Goal: Check status: Check status

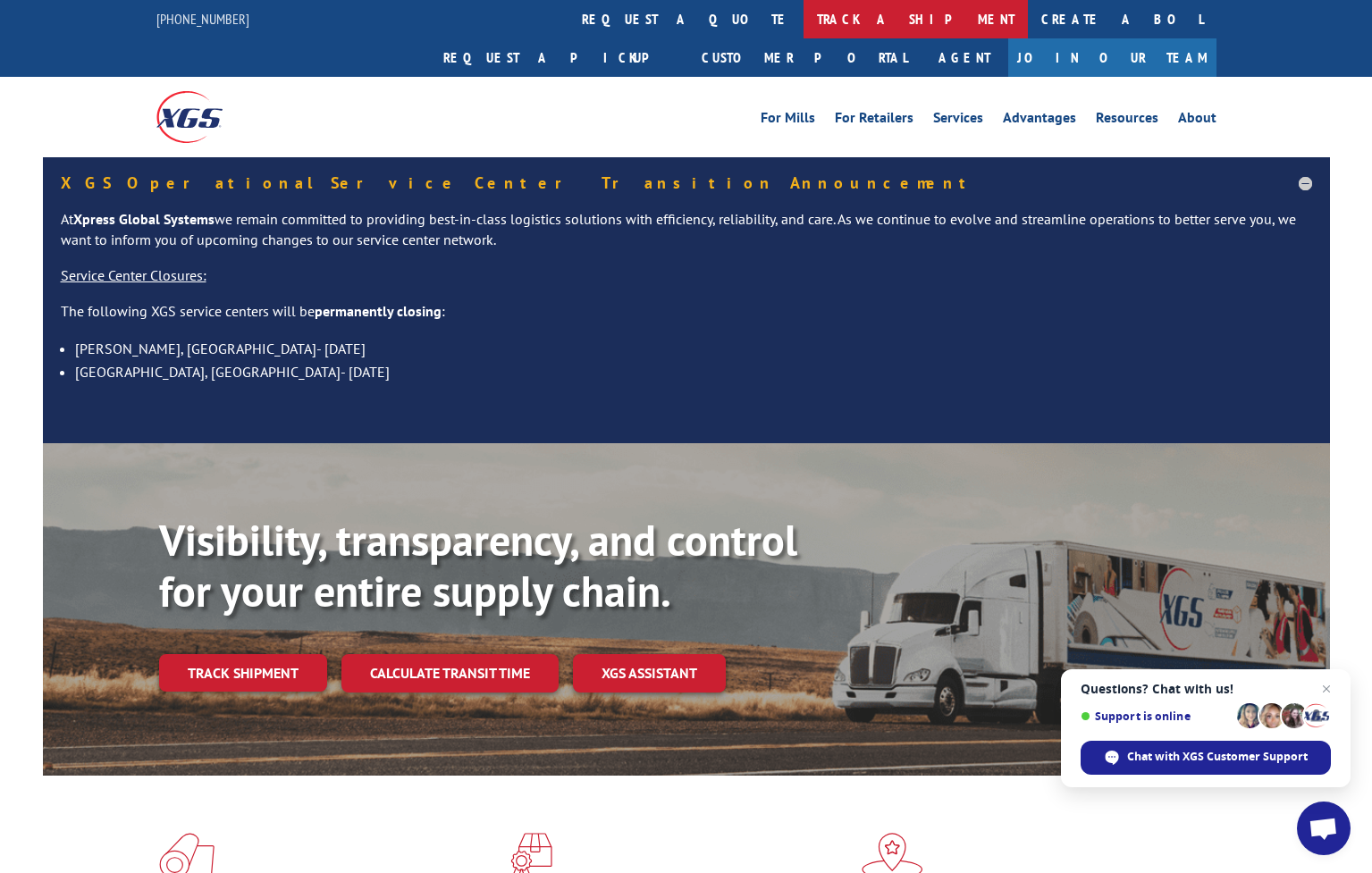
click at [803, 13] on link "track a shipment" at bounding box center [915, 19] width 224 height 38
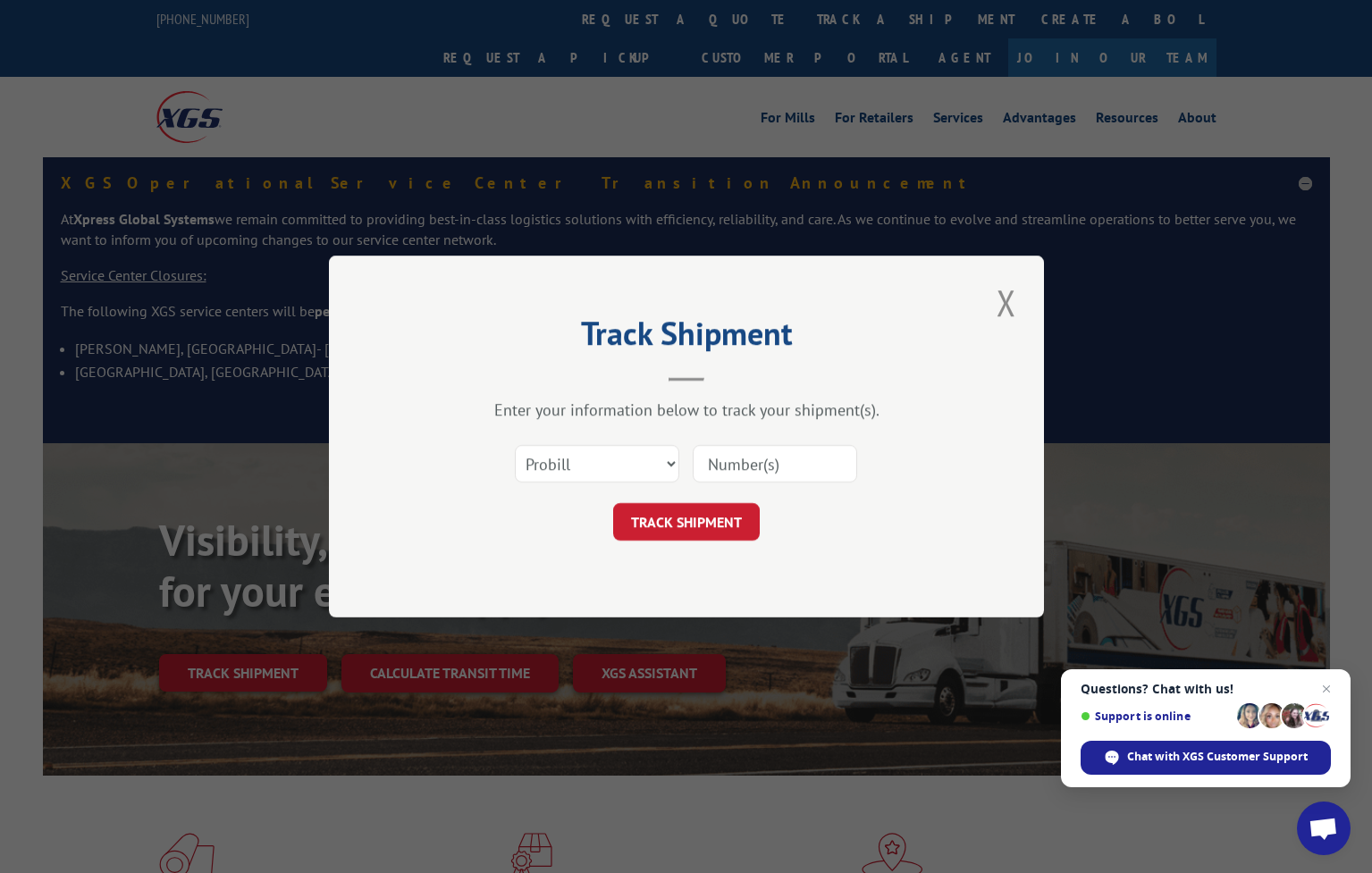
click at [739, 465] on input at bounding box center [775, 463] width 165 height 38
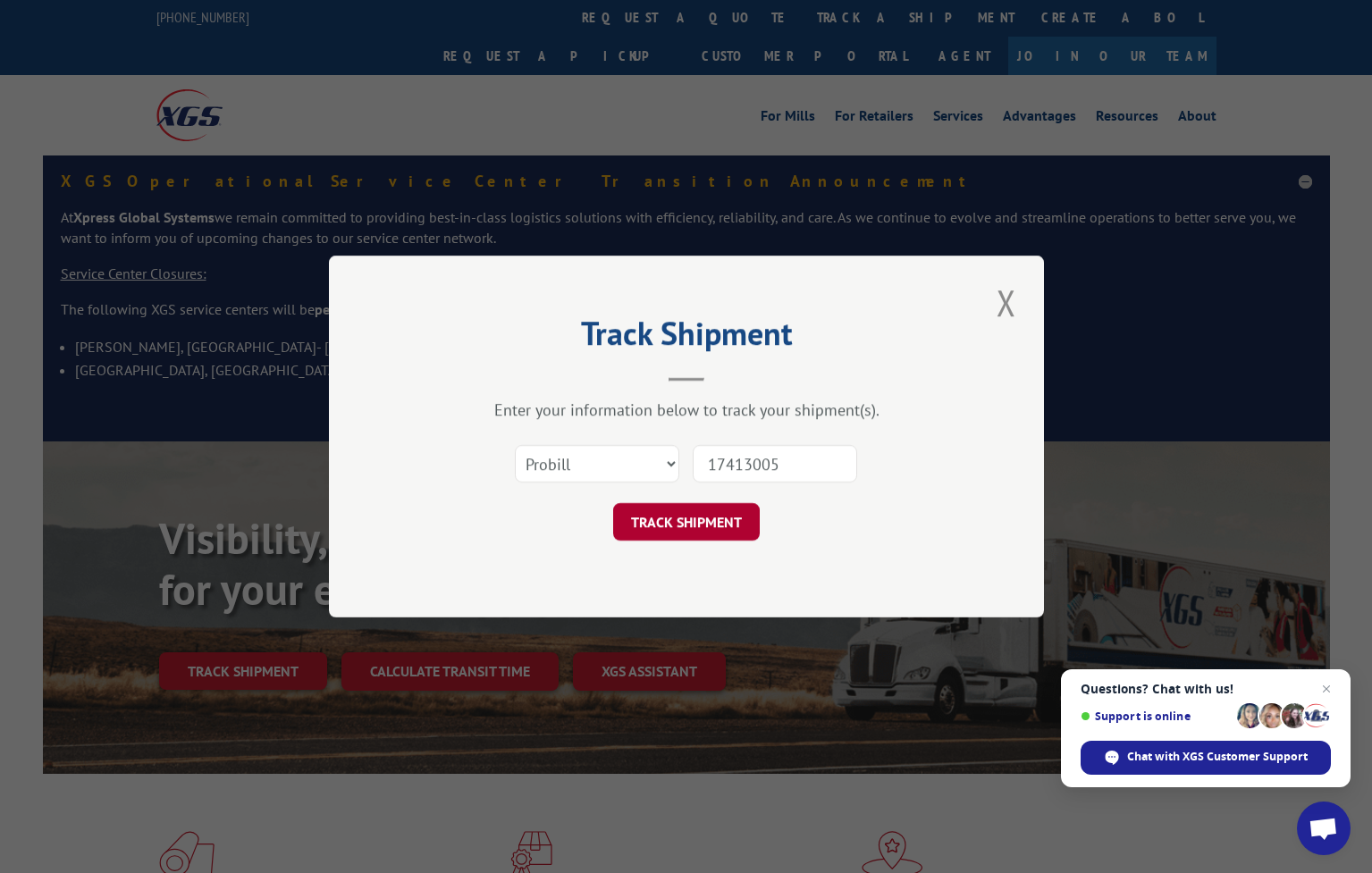
type input "17413005"
click at [688, 538] on button "TRACK SHIPMENT" at bounding box center [686, 522] width 146 height 38
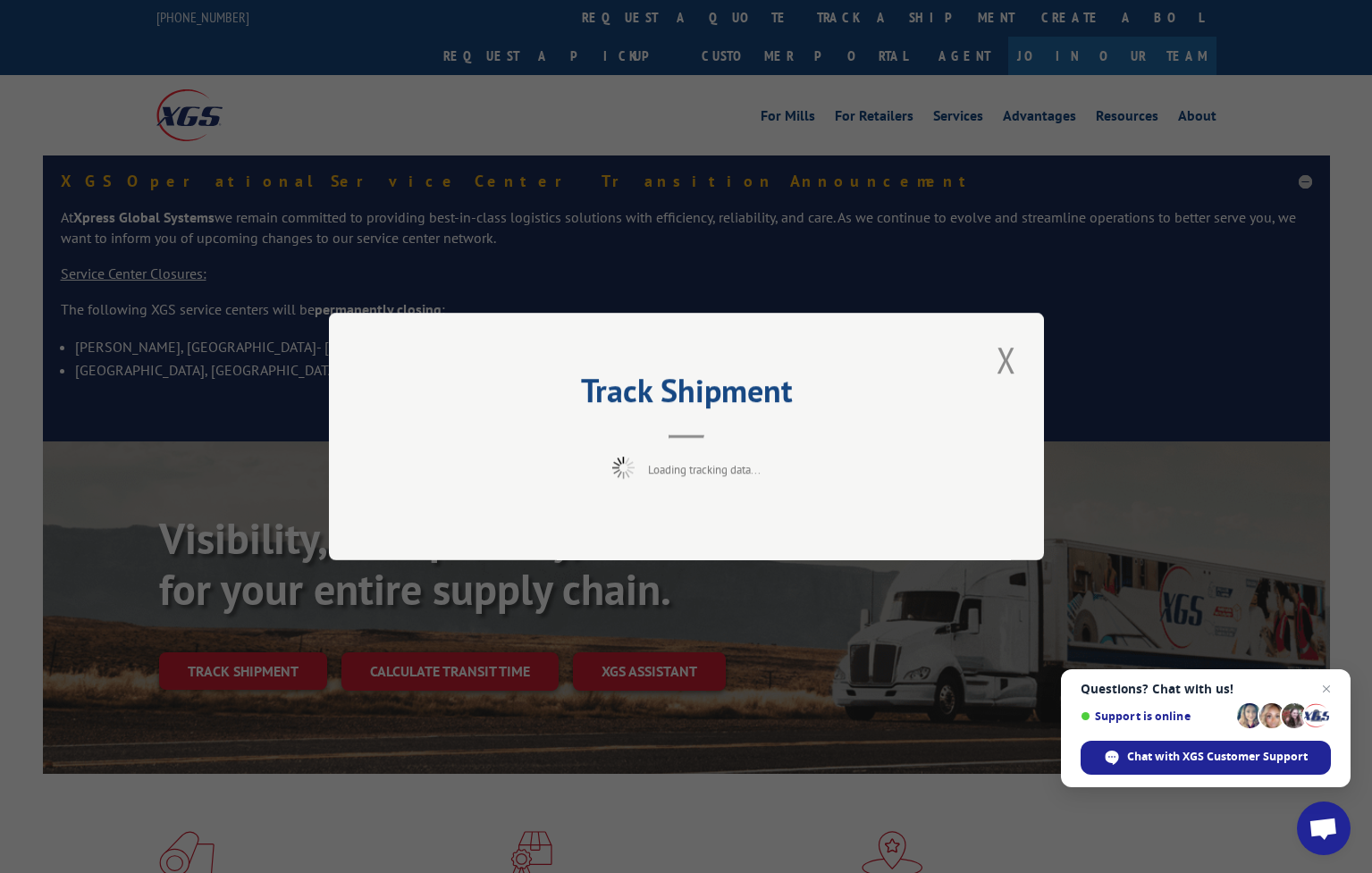
scroll to position [1, 0]
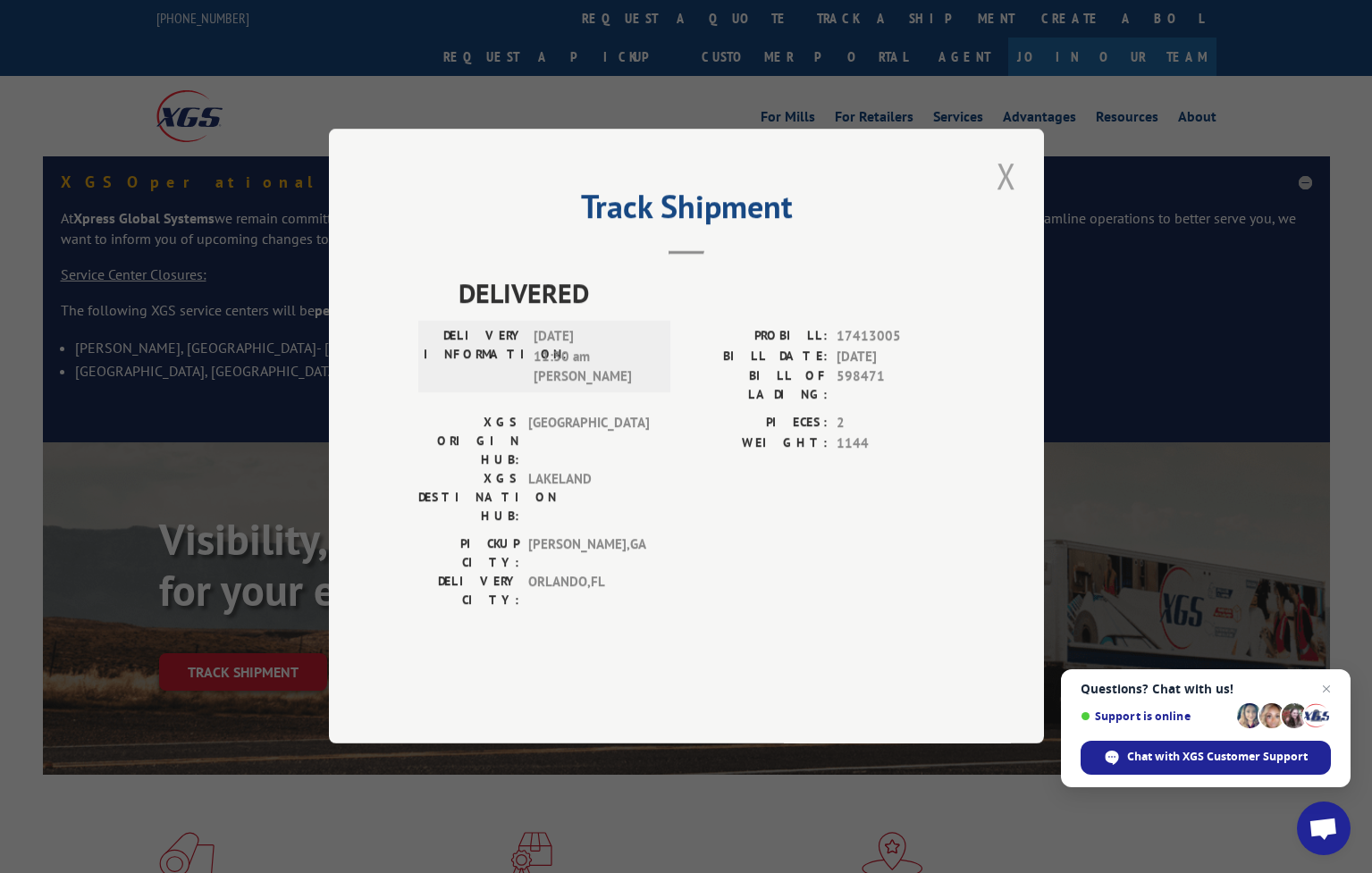
click at [1002, 200] on button "Close modal" at bounding box center [1005, 176] width 30 height 49
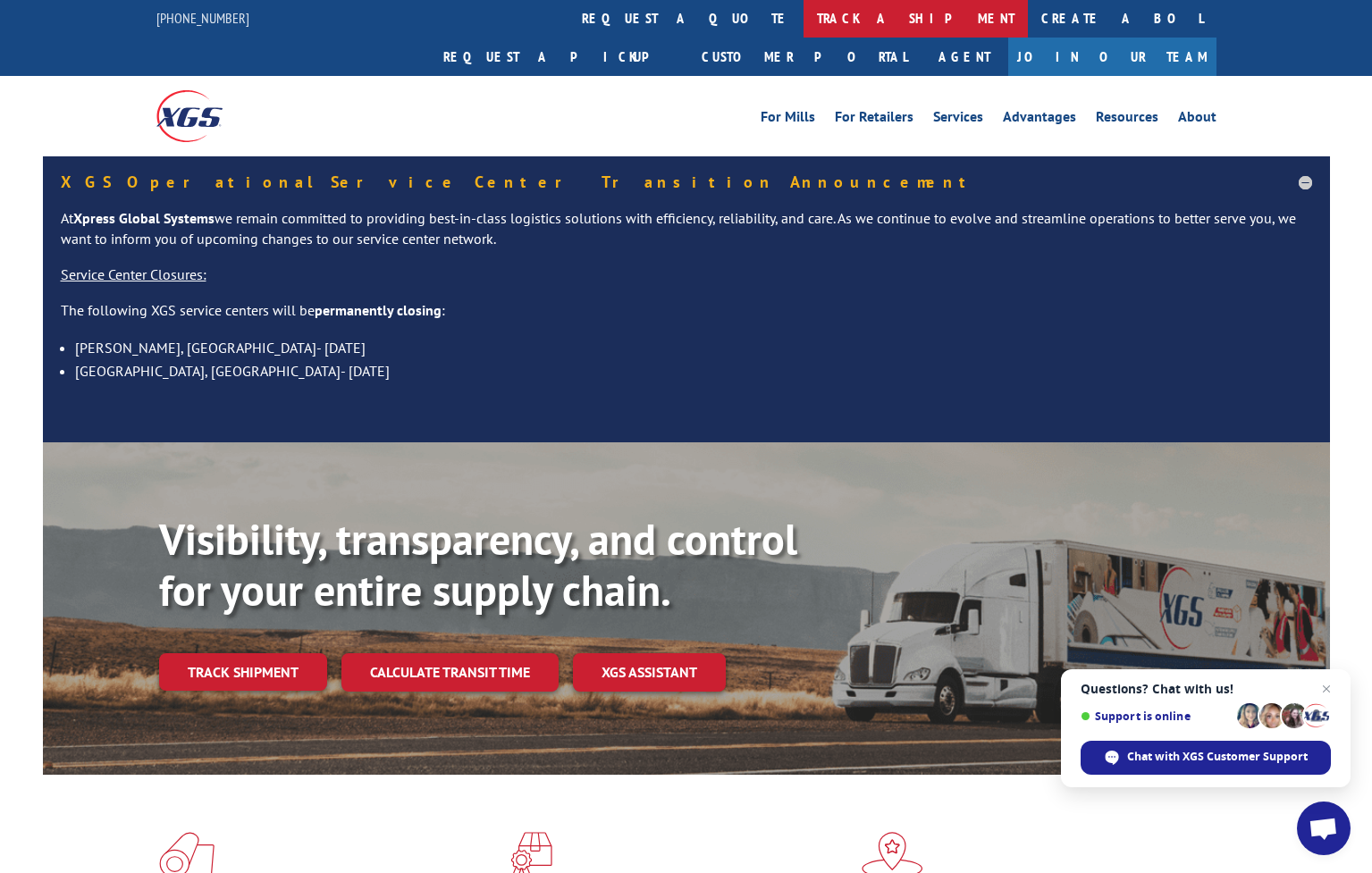
click at [803, 16] on link "track a shipment" at bounding box center [915, 18] width 224 height 38
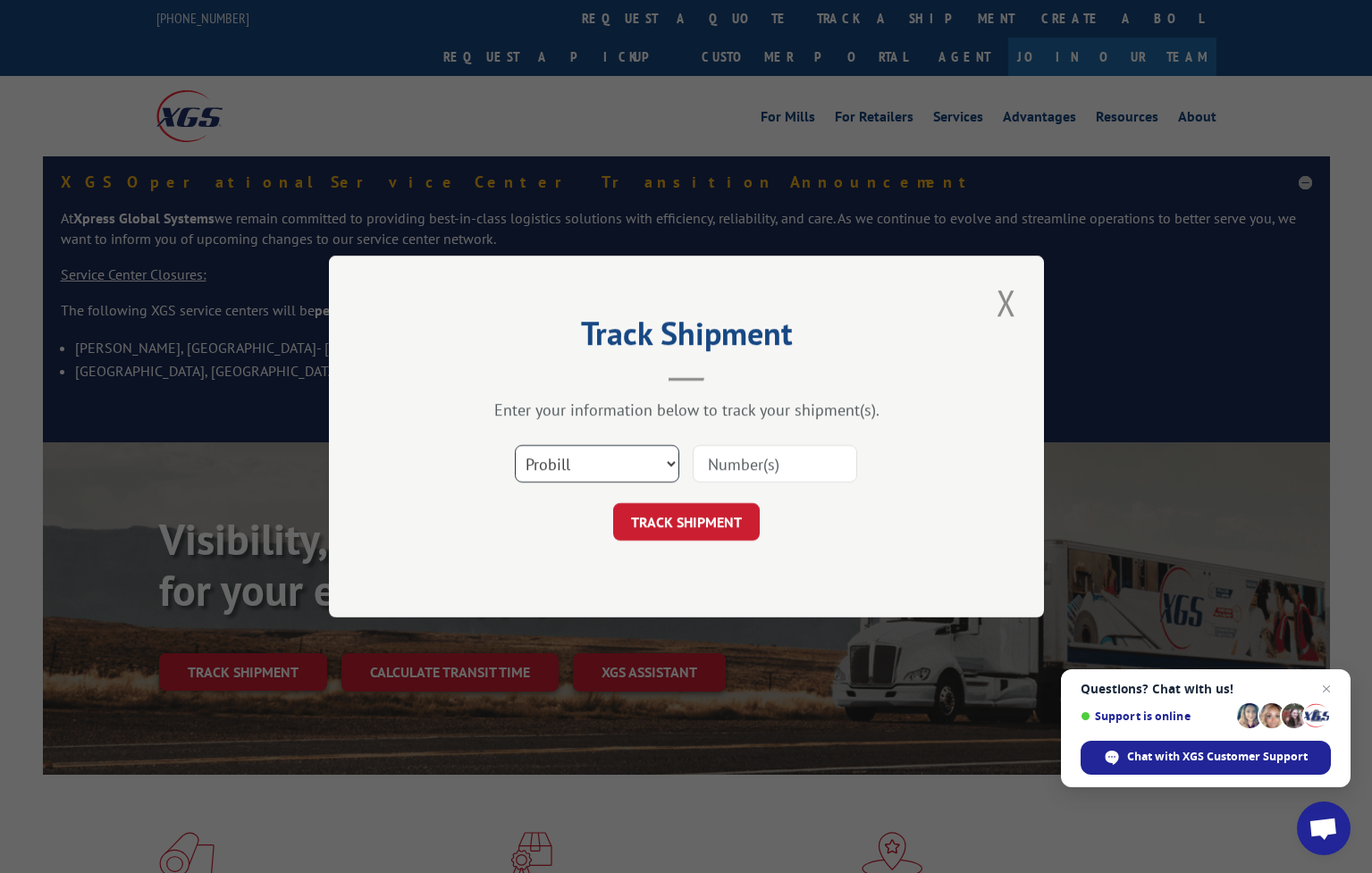
select select "bol"
click at [788, 464] on input at bounding box center [775, 463] width 165 height 38
type input "17513005"
click at [731, 522] on button "TRACK SHIPMENT" at bounding box center [686, 522] width 146 height 38
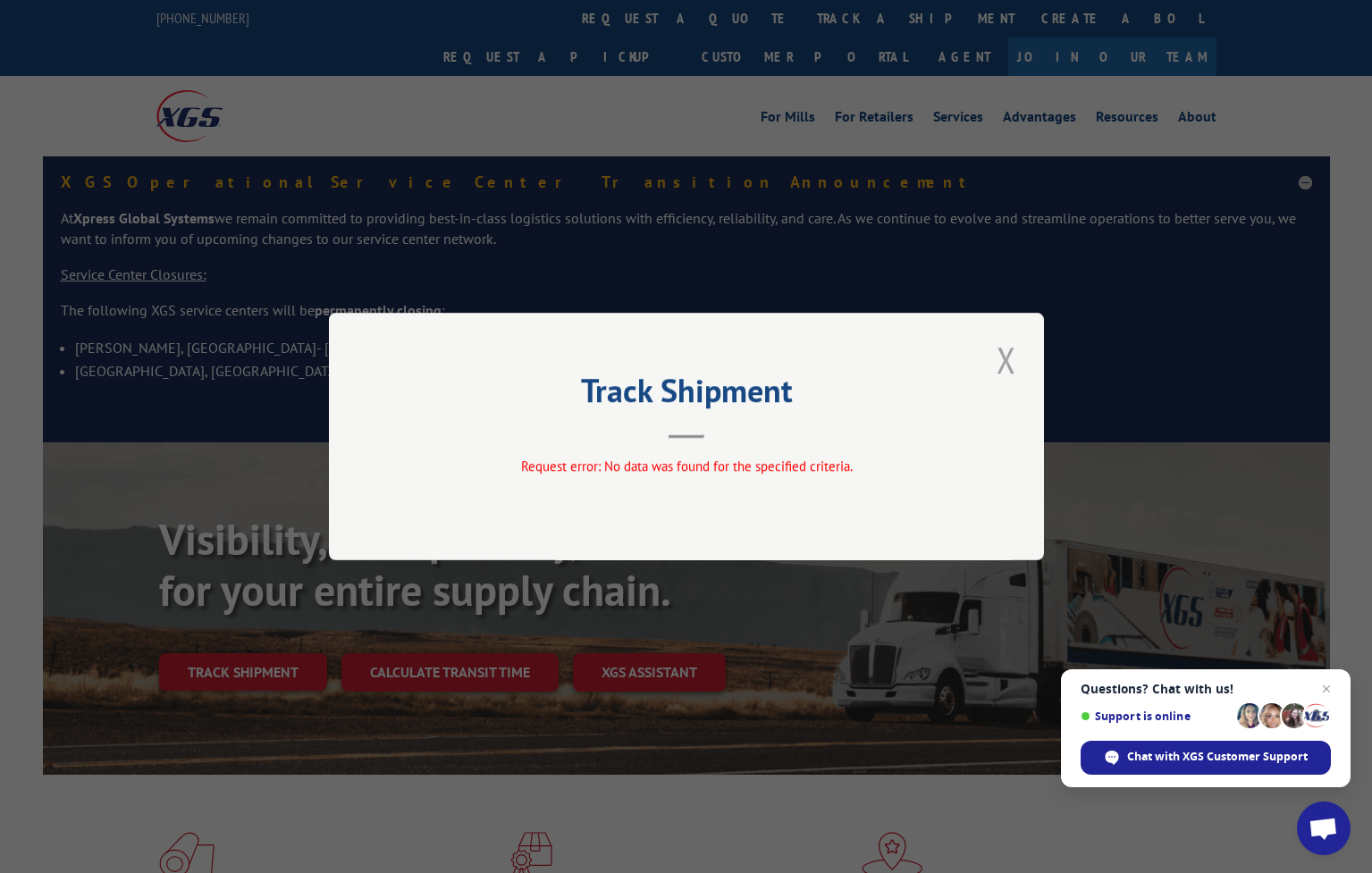
click at [1001, 361] on button "Close modal" at bounding box center [1005, 360] width 30 height 49
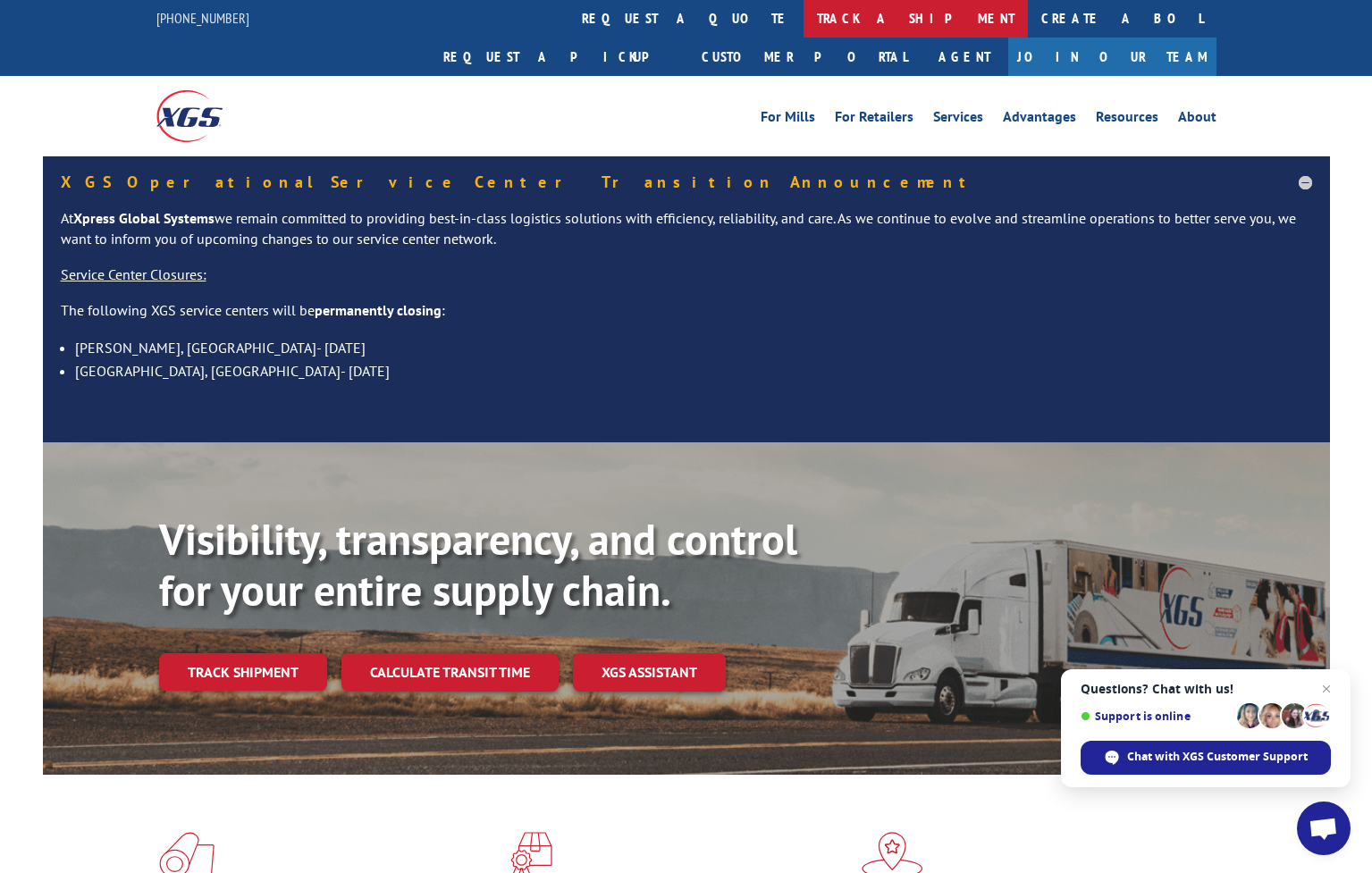
click at [803, 17] on link "track a shipment" at bounding box center [915, 18] width 224 height 38
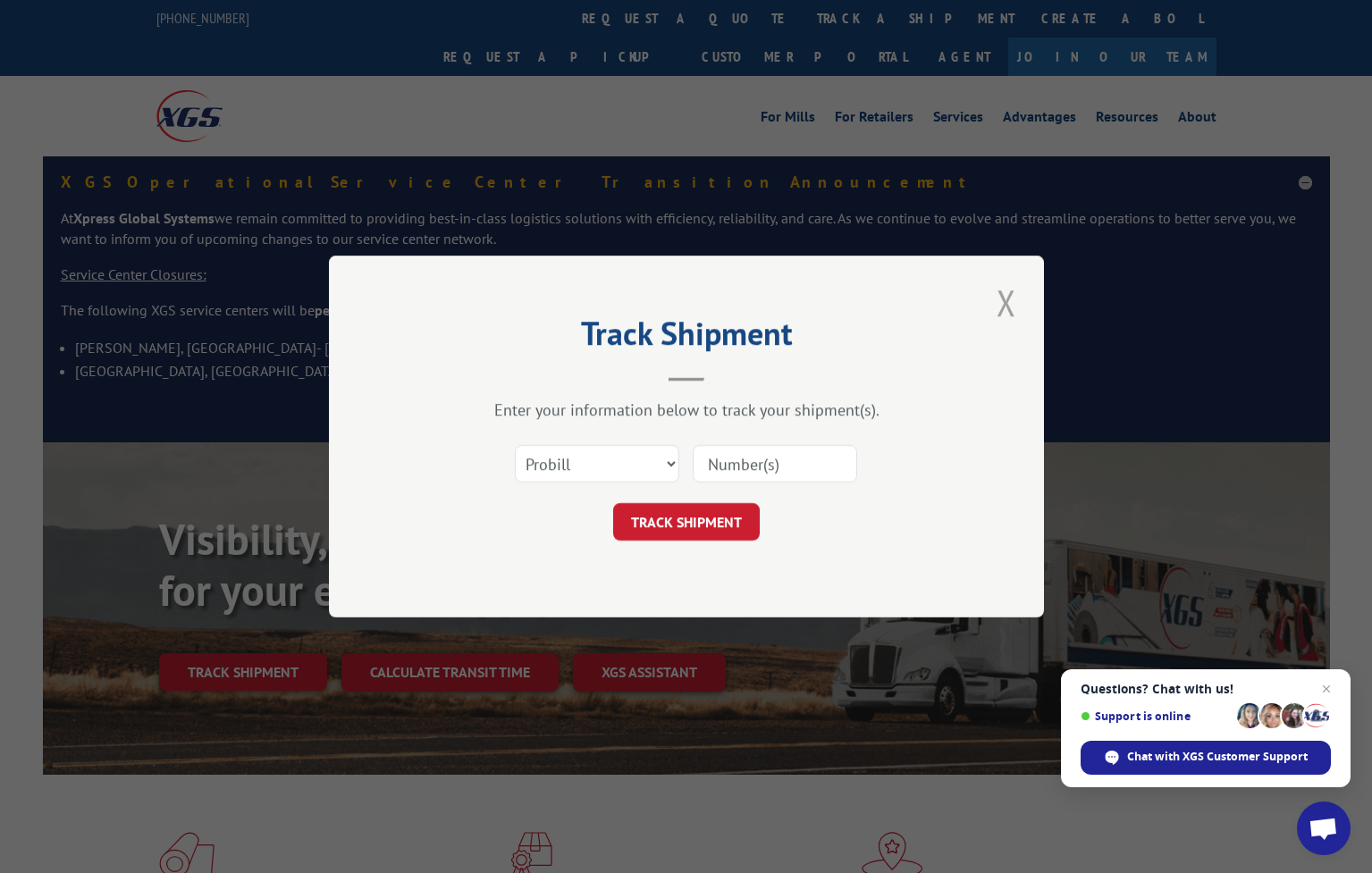
click at [1007, 307] on button "Close modal" at bounding box center [1005, 303] width 30 height 49
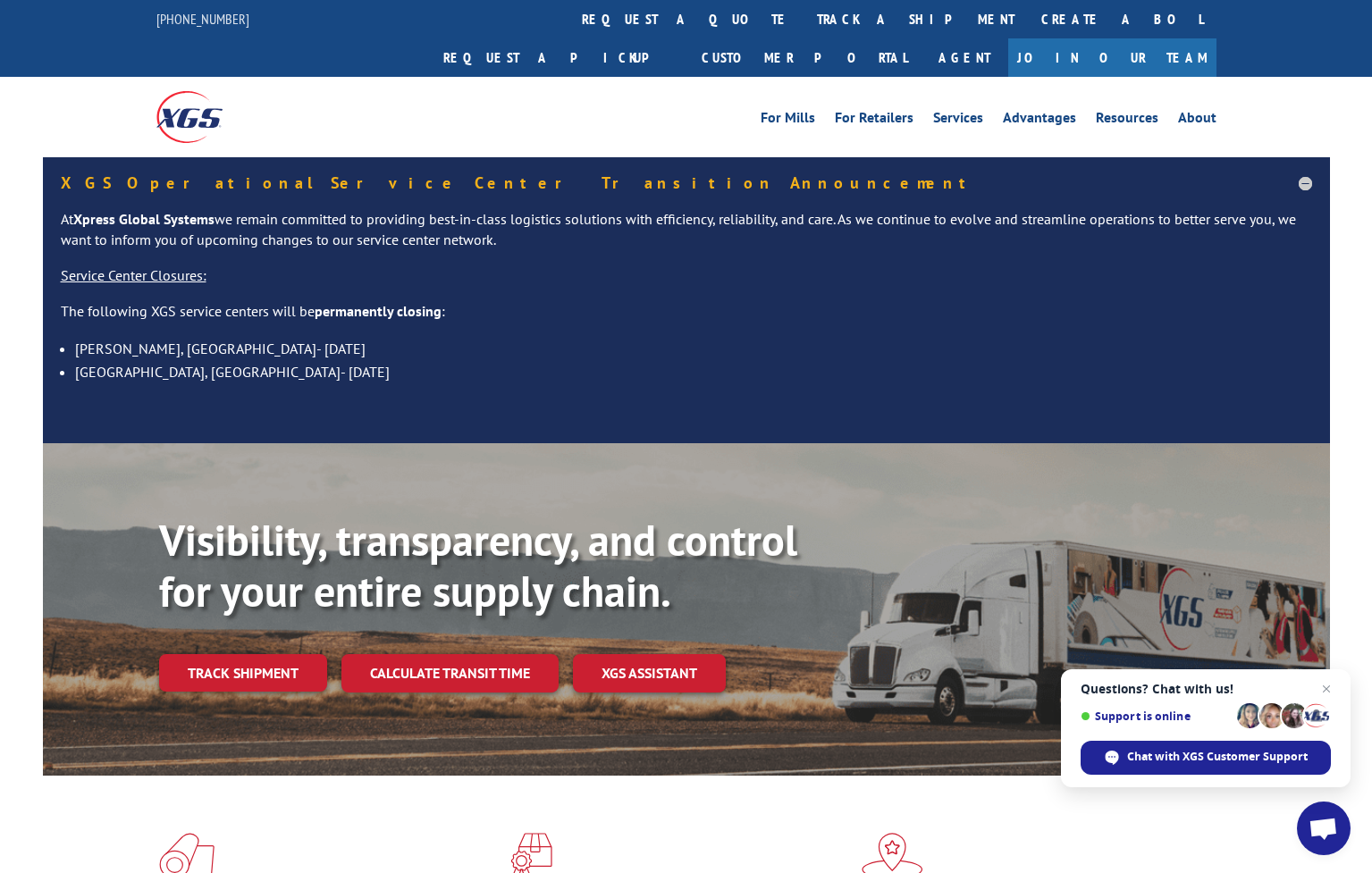
scroll to position [0, 0]
